Goal: Find specific page/section: Locate a particular part of the current website

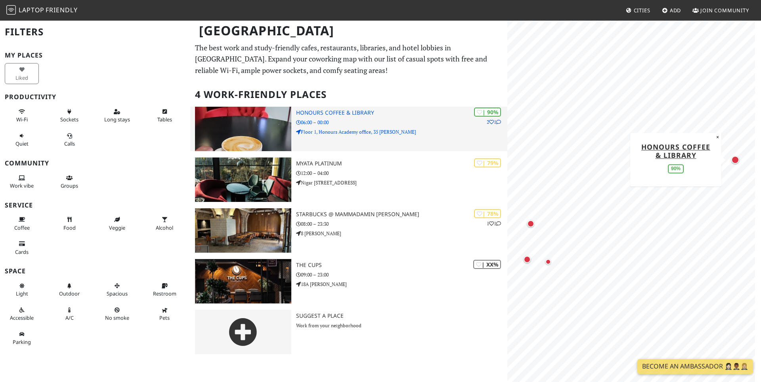
click at [272, 121] on img at bounding box center [243, 129] width 96 height 44
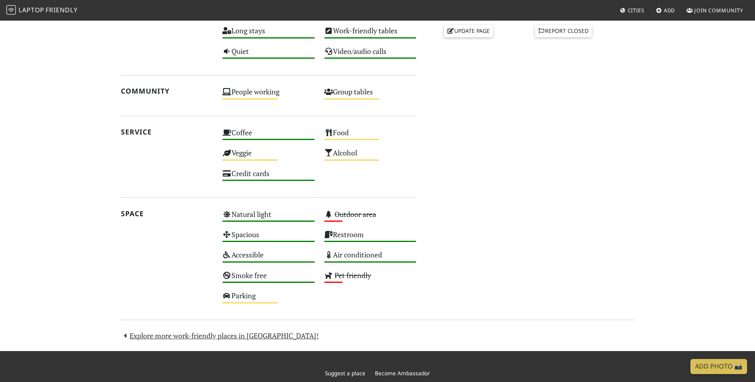
scroll to position [433, 0]
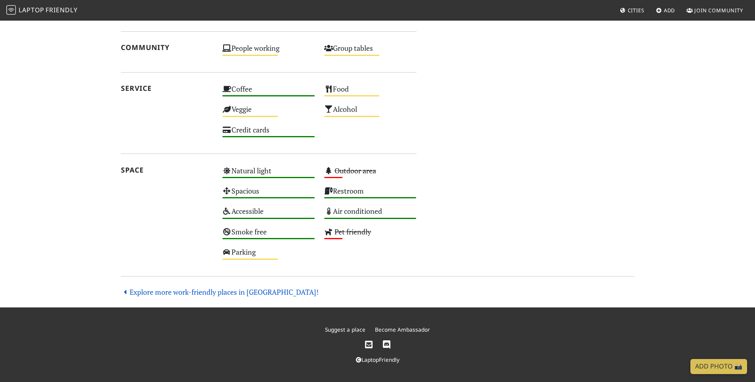
click at [190, 293] on link "Explore more work-friendly places in [GEOGRAPHIC_DATA]!" at bounding box center [220, 292] width 198 height 10
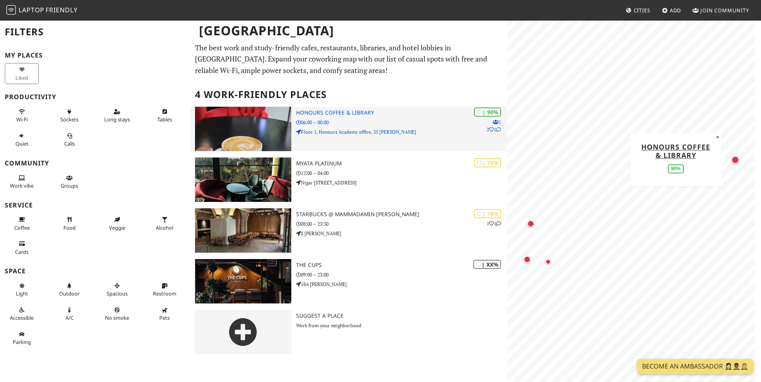
click at [266, 118] on img at bounding box center [243, 129] width 96 height 44
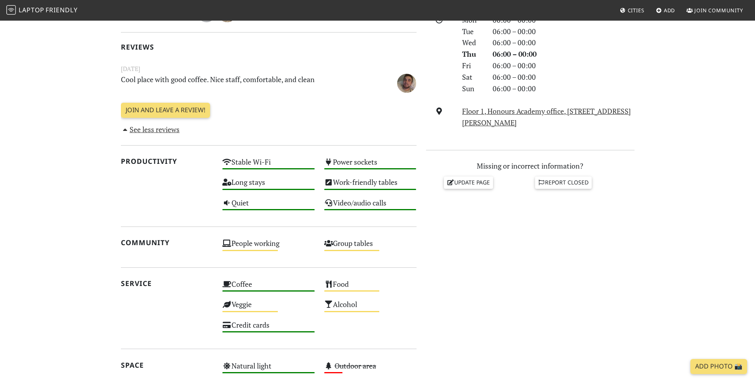
scroll to position [433, 0]
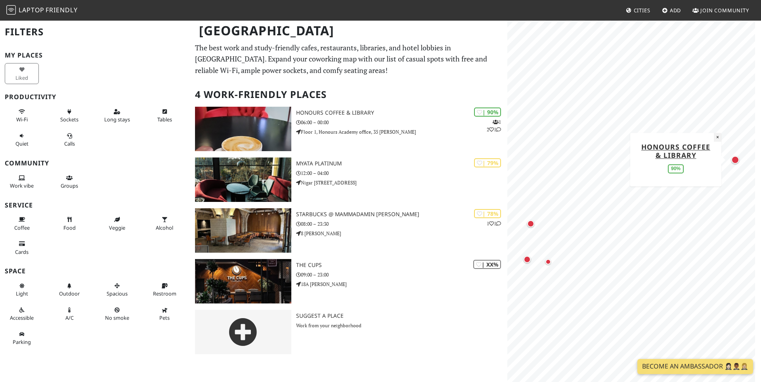
click at [718, 138] on button "×" at bounding box center [718, 137] width 8 height 9
